Goal: Information Seeking & Learning: Find specific page/section

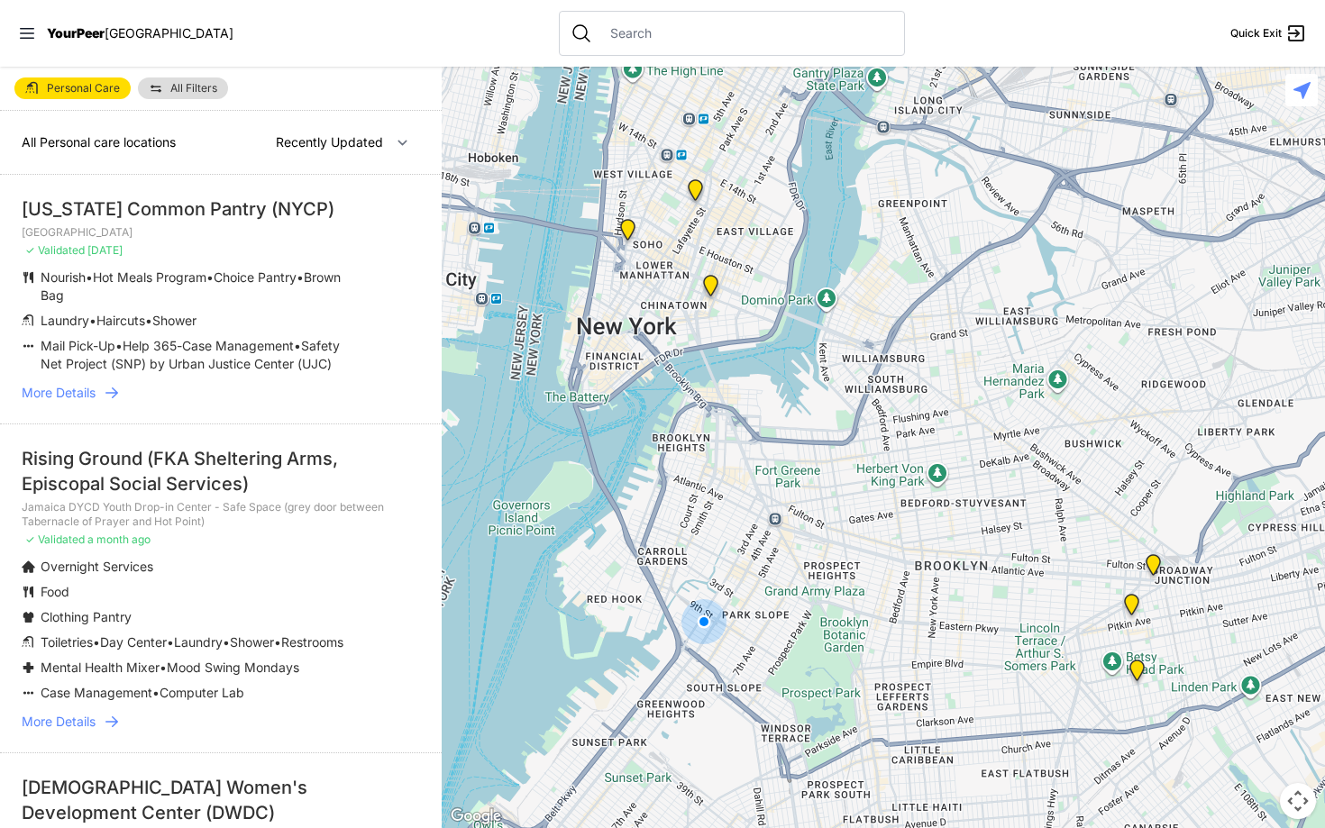
select select "nearby"
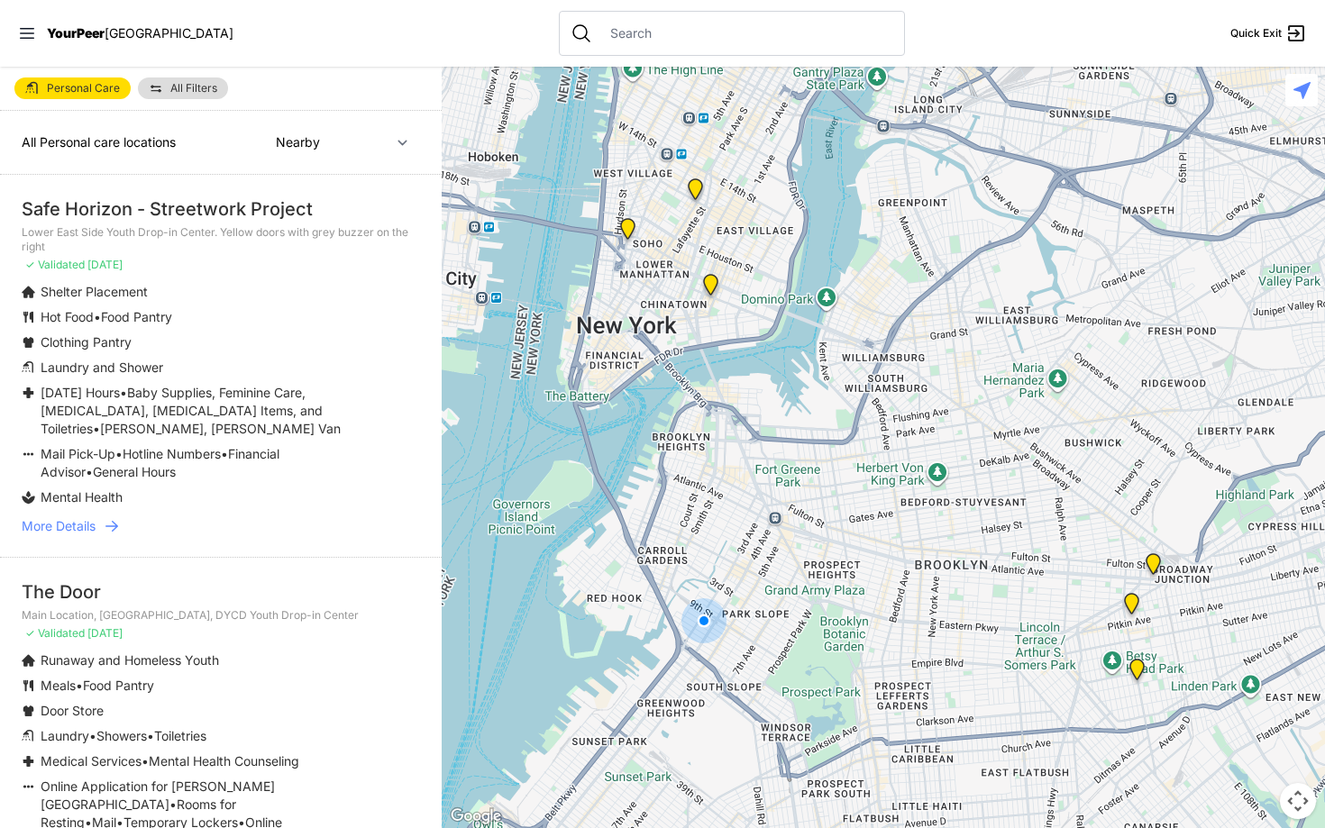
click at [710, 284] on img "Lower East Side Youth Drop-in Center. Yellow doors with grey buzzer on the right" at bounding box center [711, 288] width 23 height 29
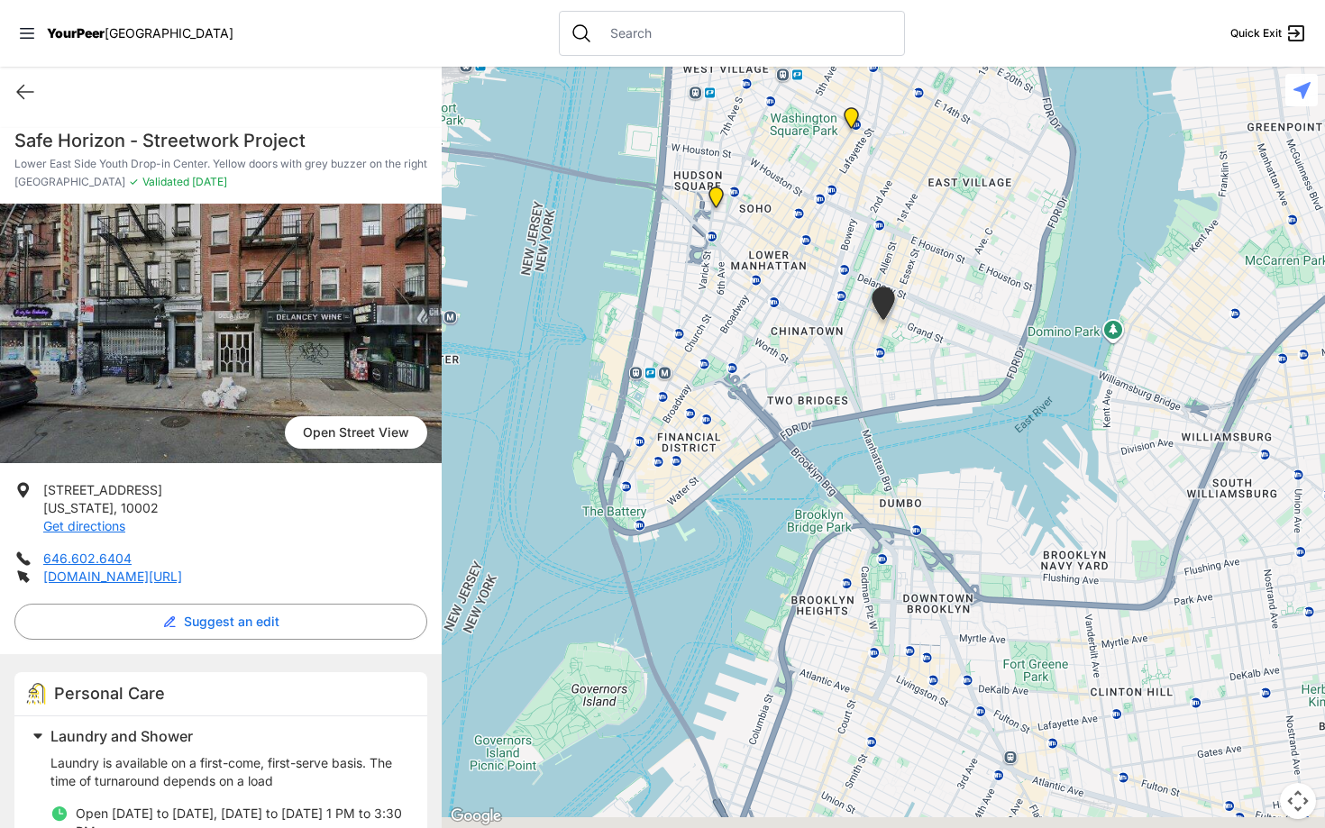
drag, startPoint x: 660, startPoint y: 443, endPoint x: 661, endPoint y: 307, distance: 135.2
click at [661, 307] on div at bounding box center [883, 448] width 883 height 762
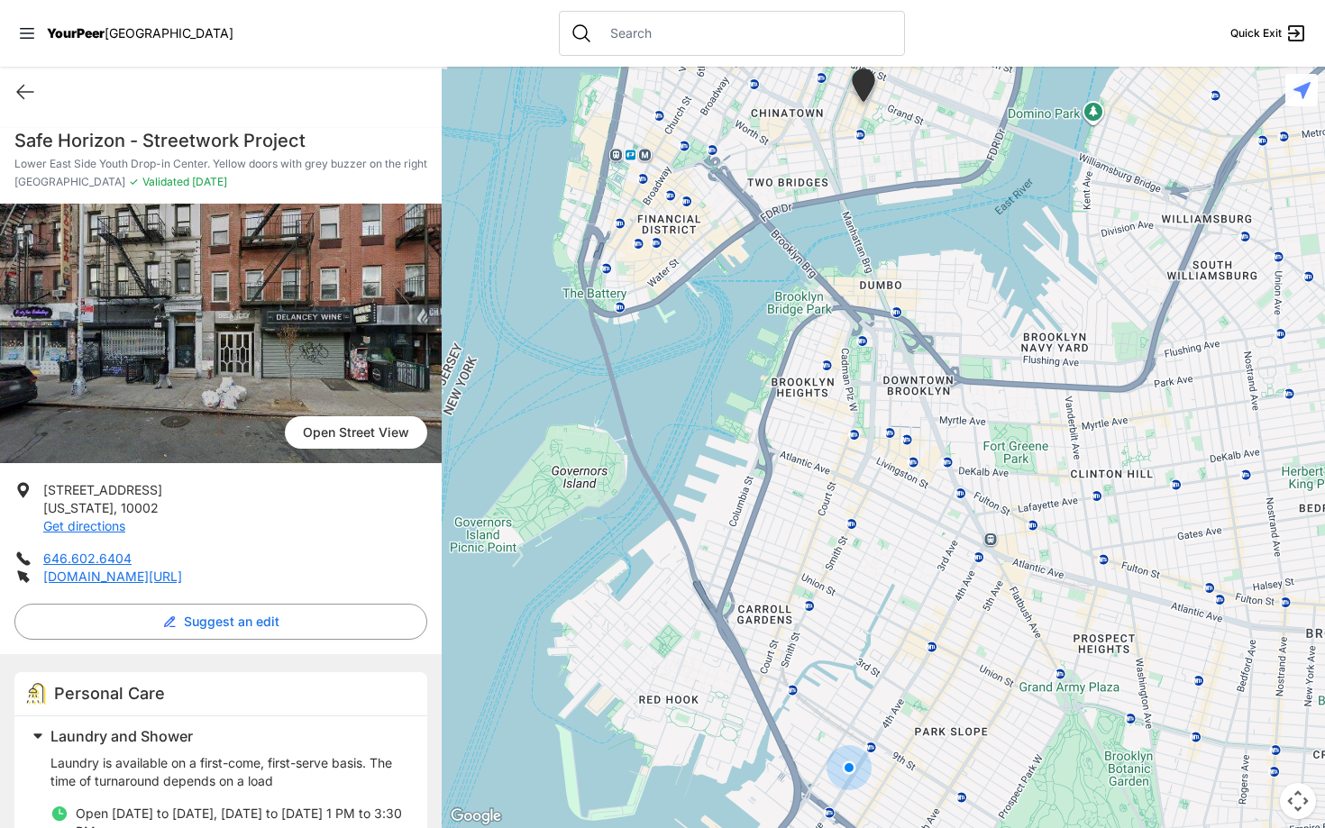
drag, startPoint x: 842, startPoint y: 608, endPoint x: 822, endPoint y: 375, distance: 234.3
click at [822, 375] on div at bounding box center [883, 448] width 883 height 762
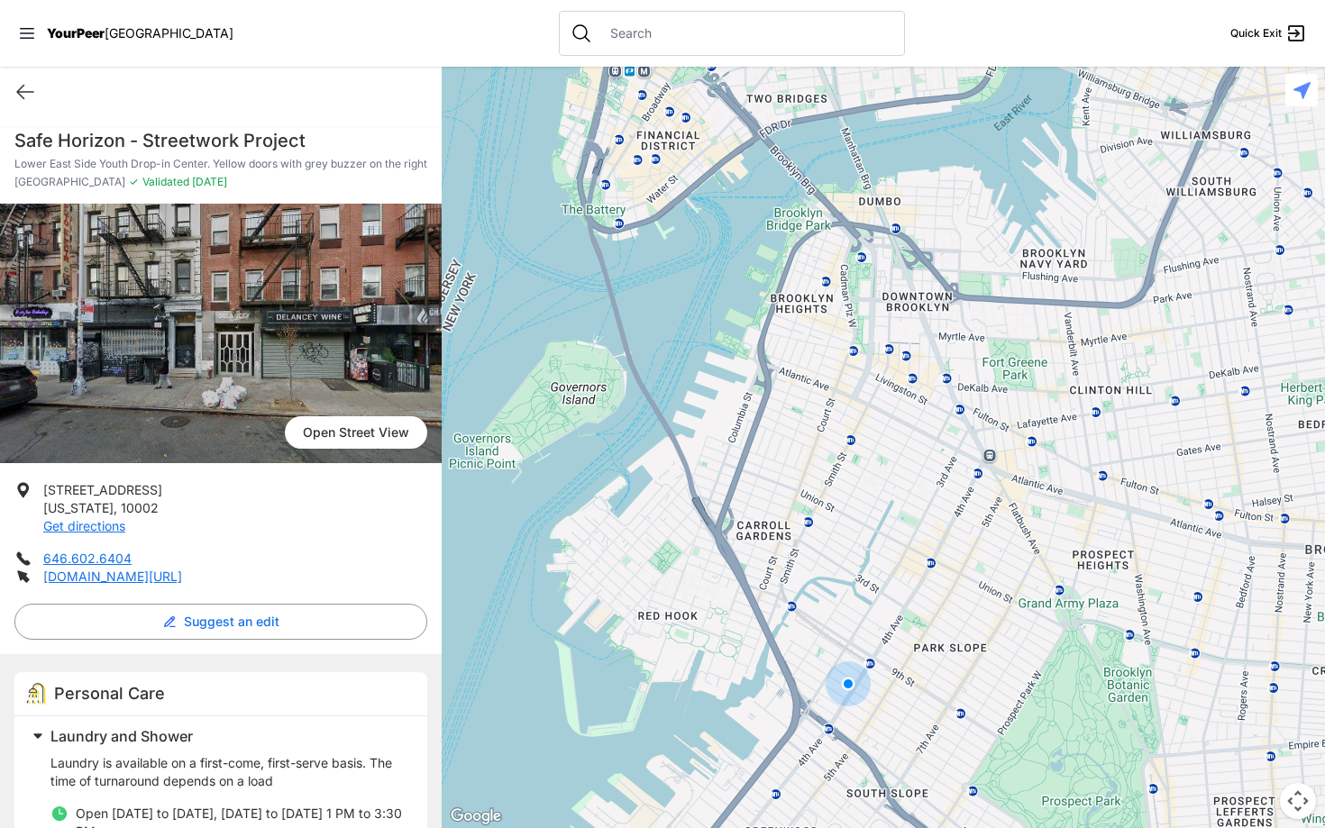
drag, startPoint x: 822, startPoint y: 382, endPoint x: 819, endPoint y: 336, distance: 46.1
click at [819, 336] on div at bounding box center [883, 448] width 883 height 762
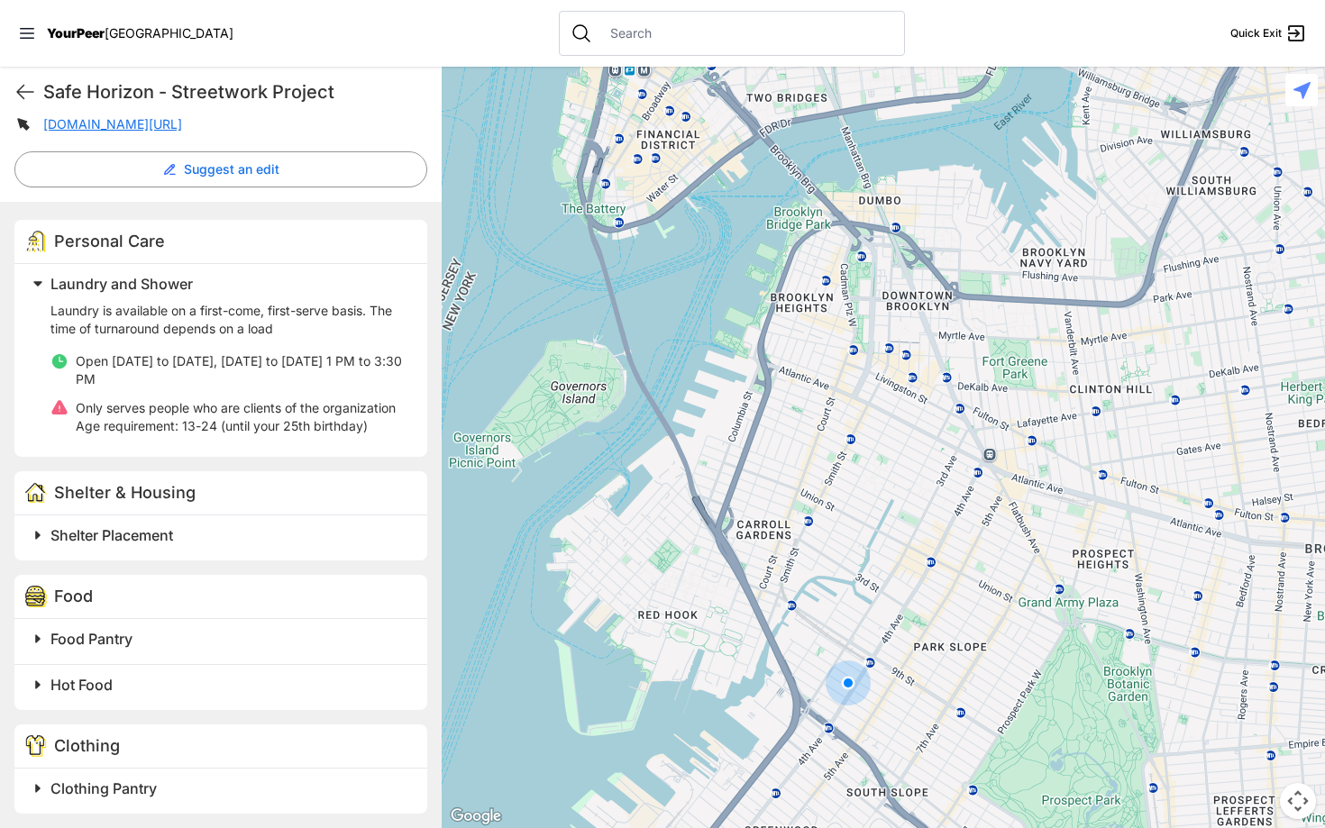
scroll to position [454, 0]
click at [158, 543] on span "Shelter Placement" at bounding box center [111, 534] width 123 height 18
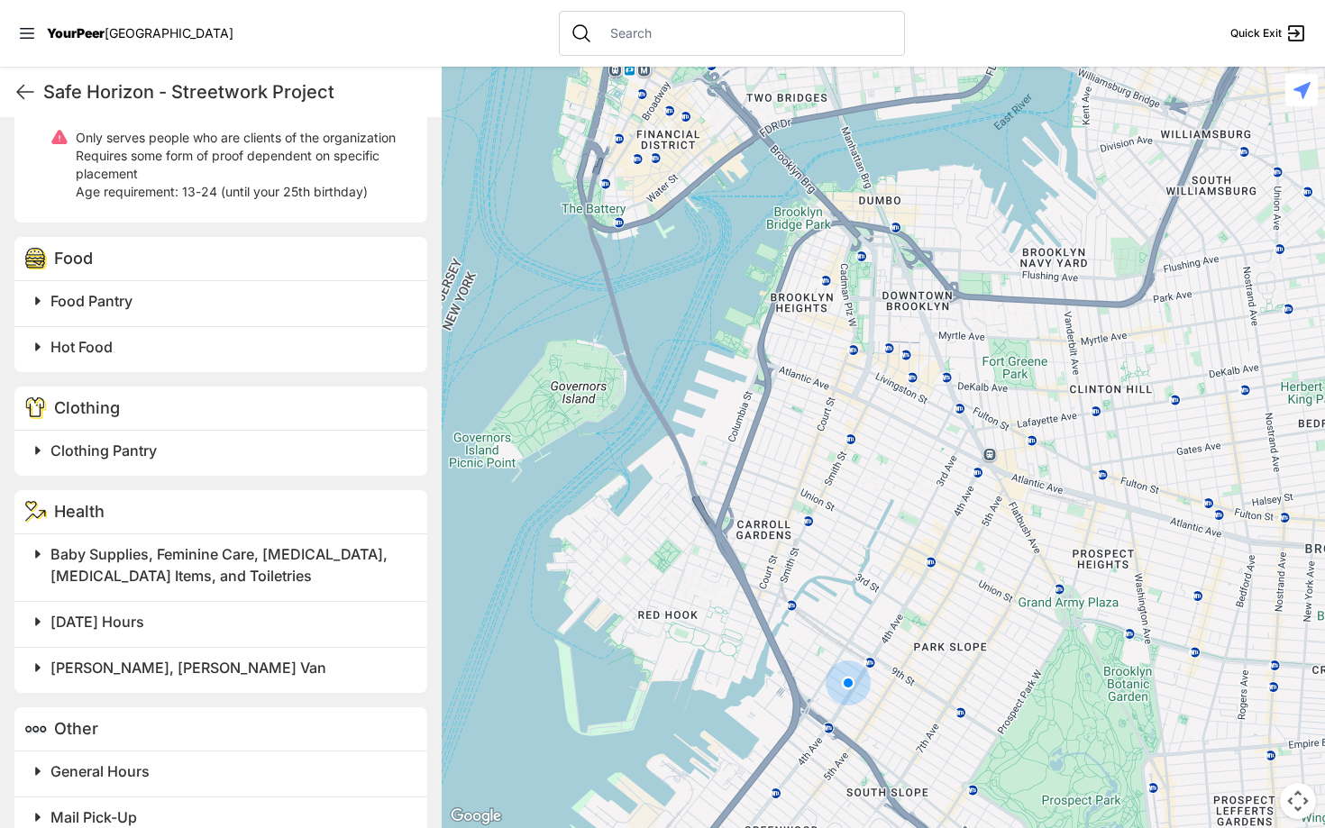
scroll to position [1121, 0]
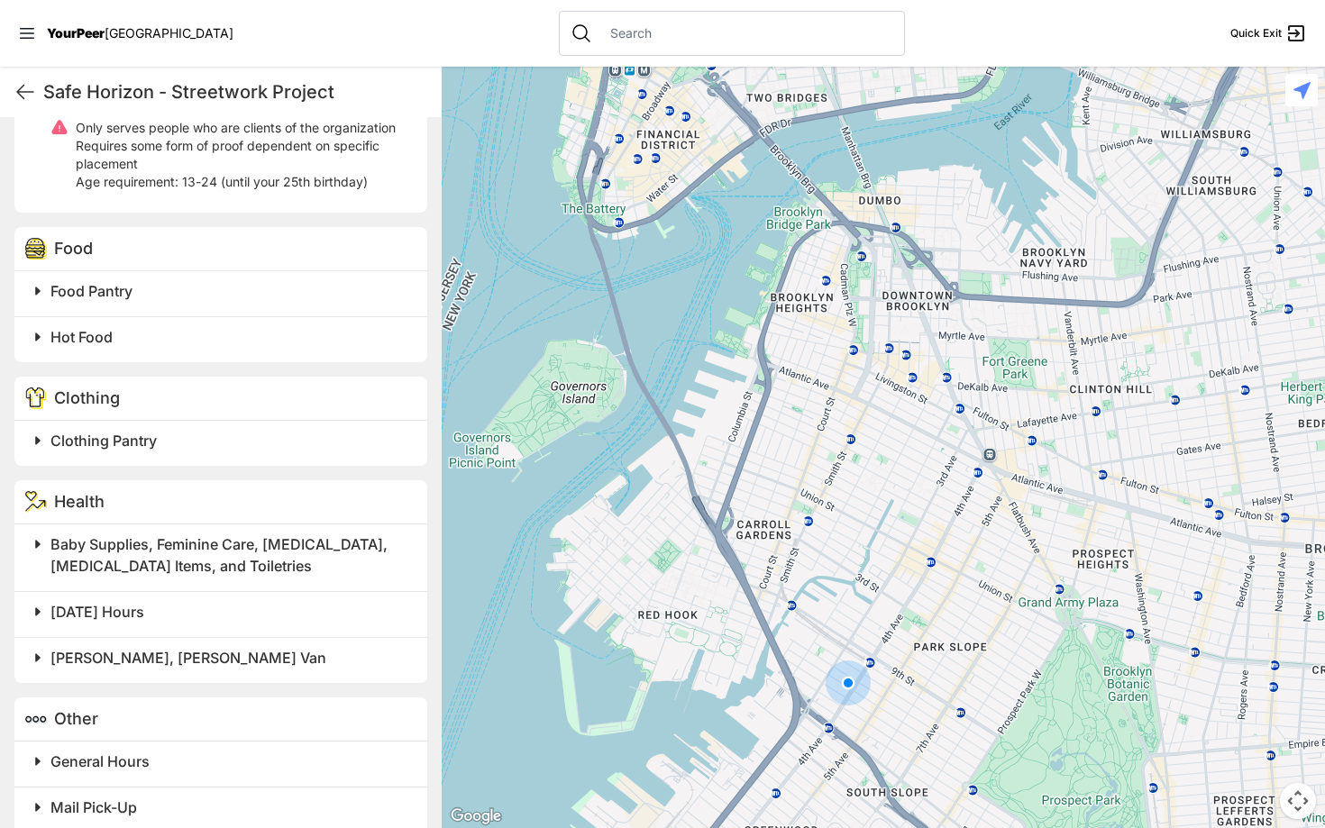
click at [136, 450] on span "Clothing Pantry" at bounding box center [103, 441] width 106 height 18
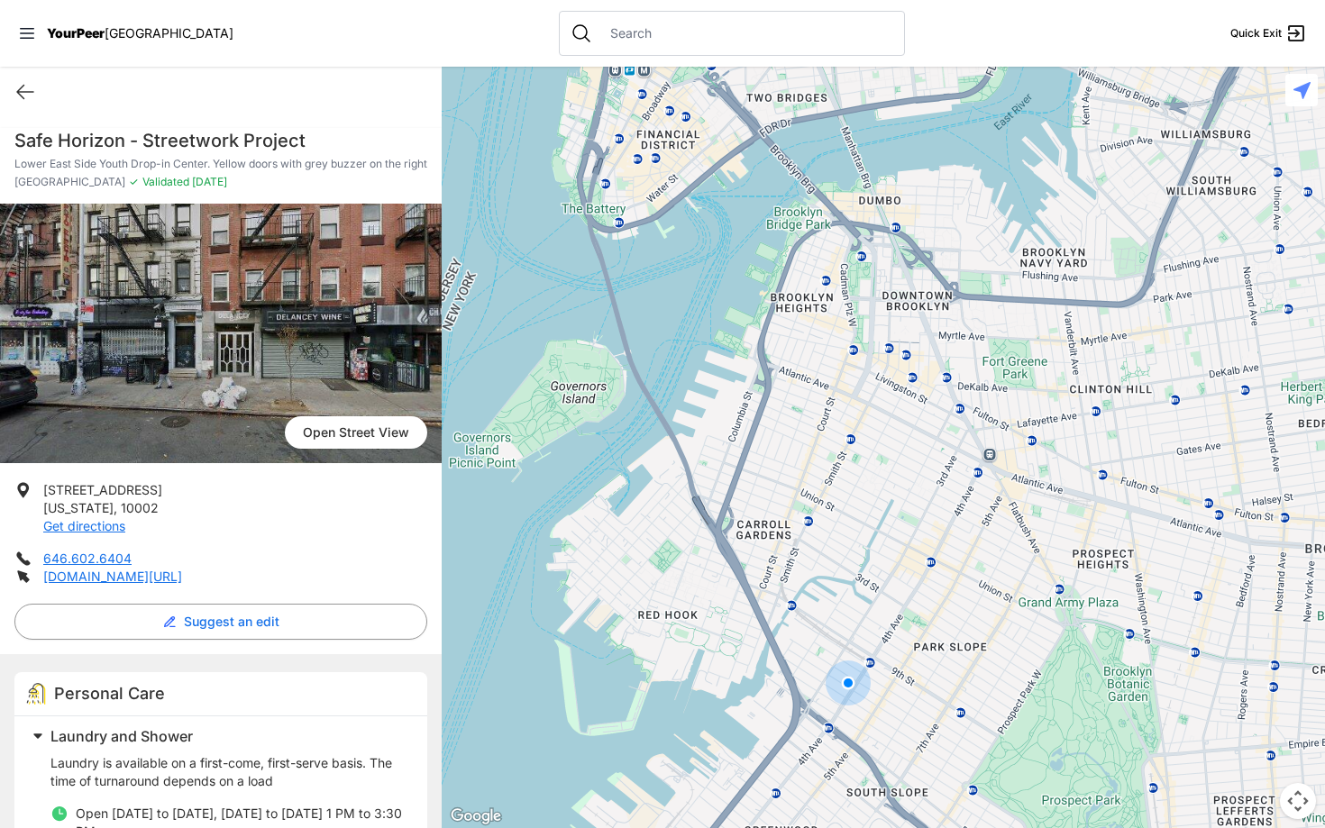
click at [29, 103] on div "Quick Exit" at bounding box center [221, 92] width 442 height 50
click at [23, 90] on icon at bounding box center [25, 92] width 22 height 22
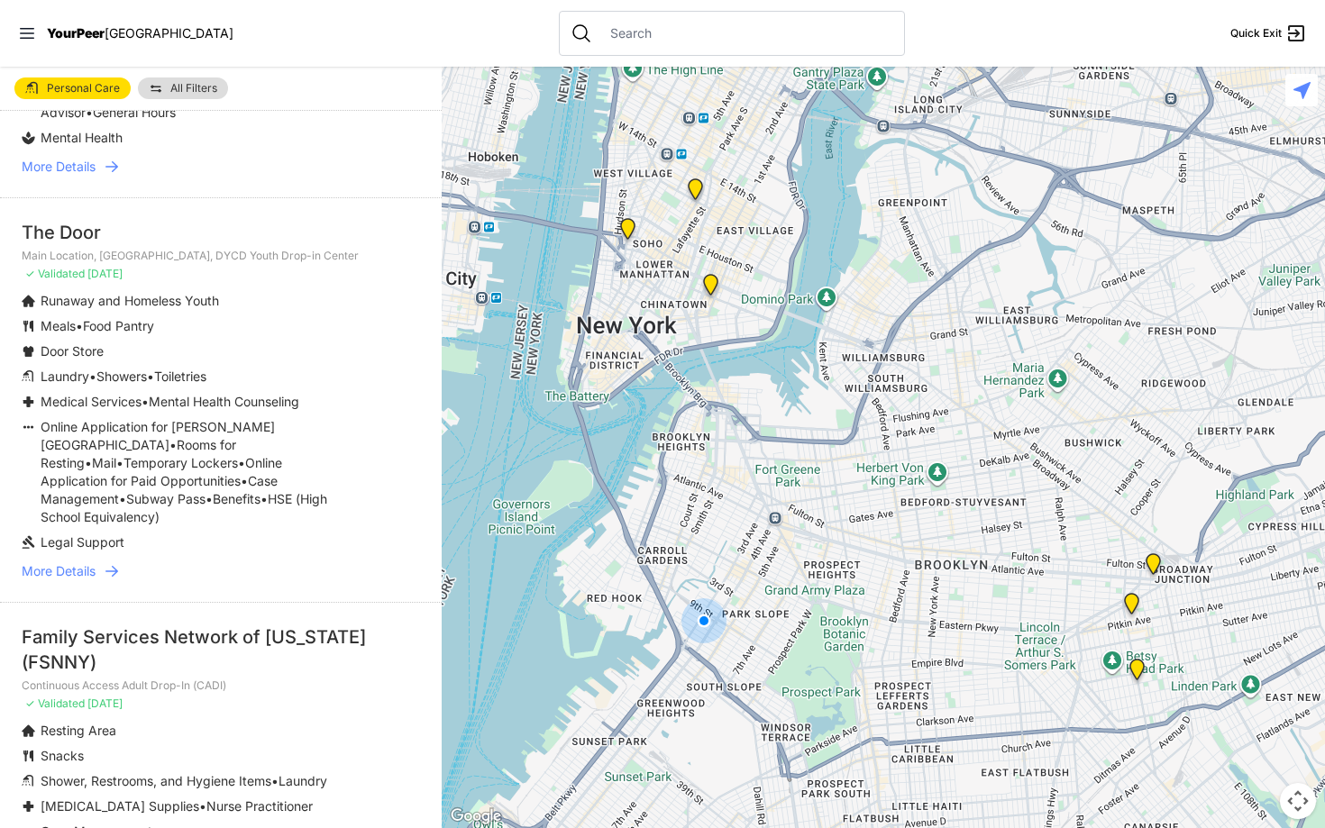
scroll to position [555, 0]
